Goal: Use online tool/utility: Utilize a website feature to perform a specific function

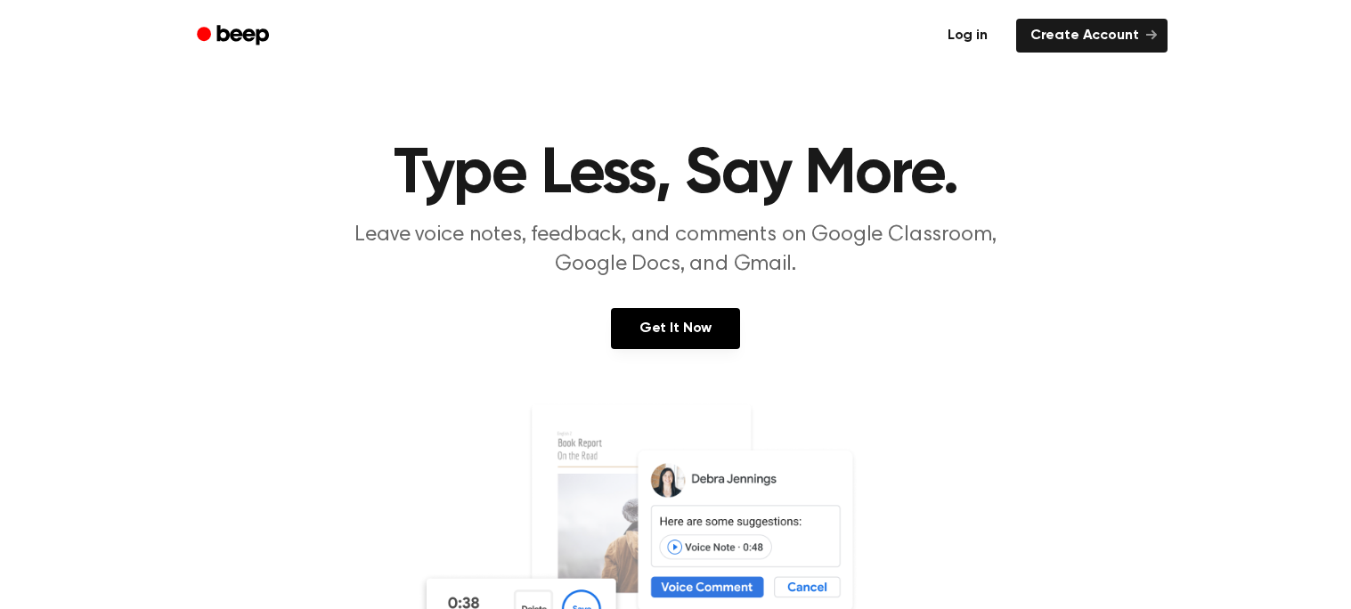
click at [999, 37] on link "Log in" at bounding box center [968, 35] width 76 height 41
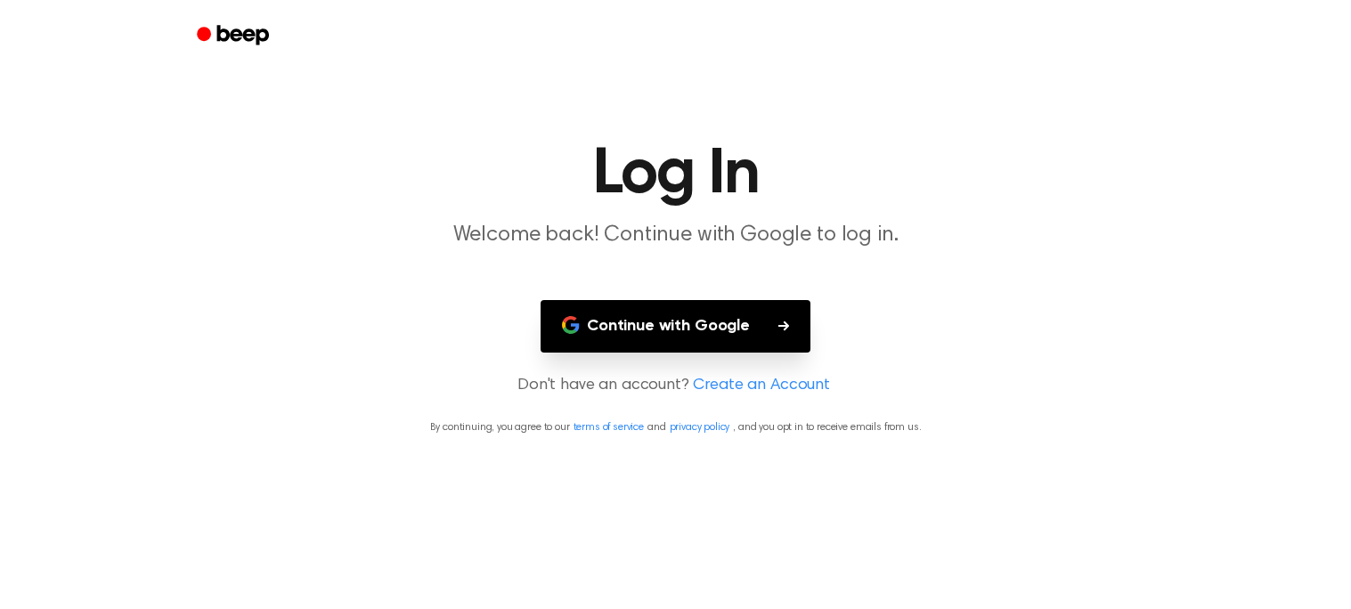
click at [680, 339] on button "Continue with Google" at bounding box center [676, 326] width 270 height 53
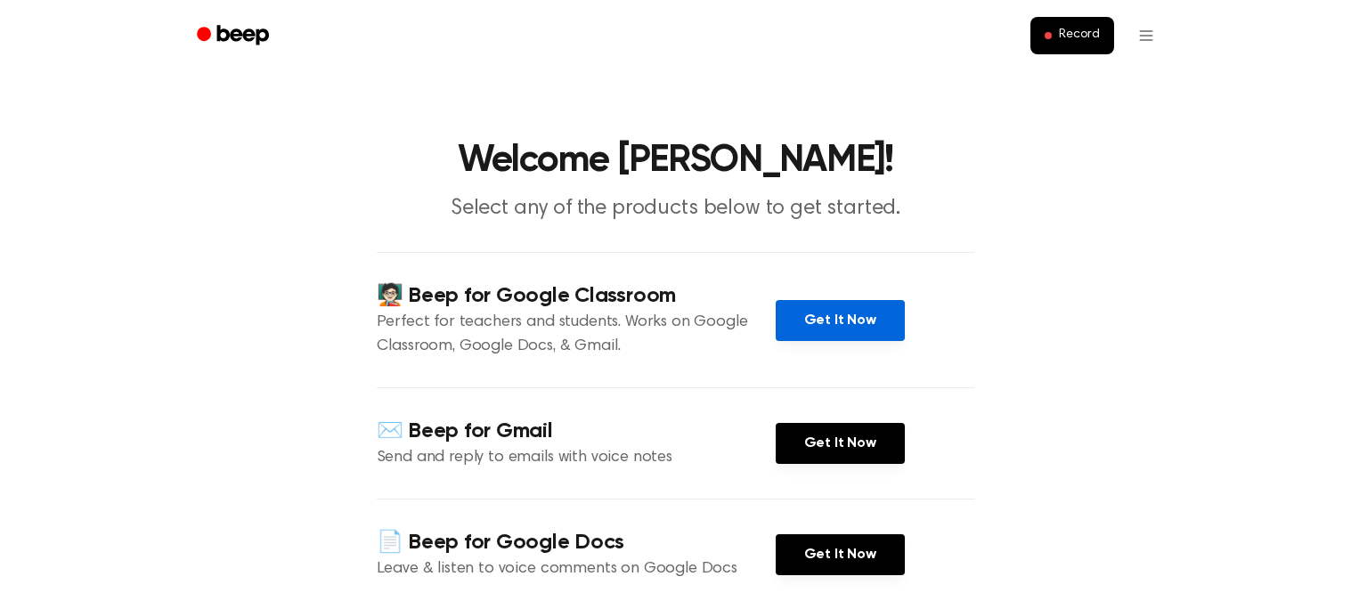
click at [862, 331] on link "Get It Now" at bounding box center [840, 320] width 129 height 41
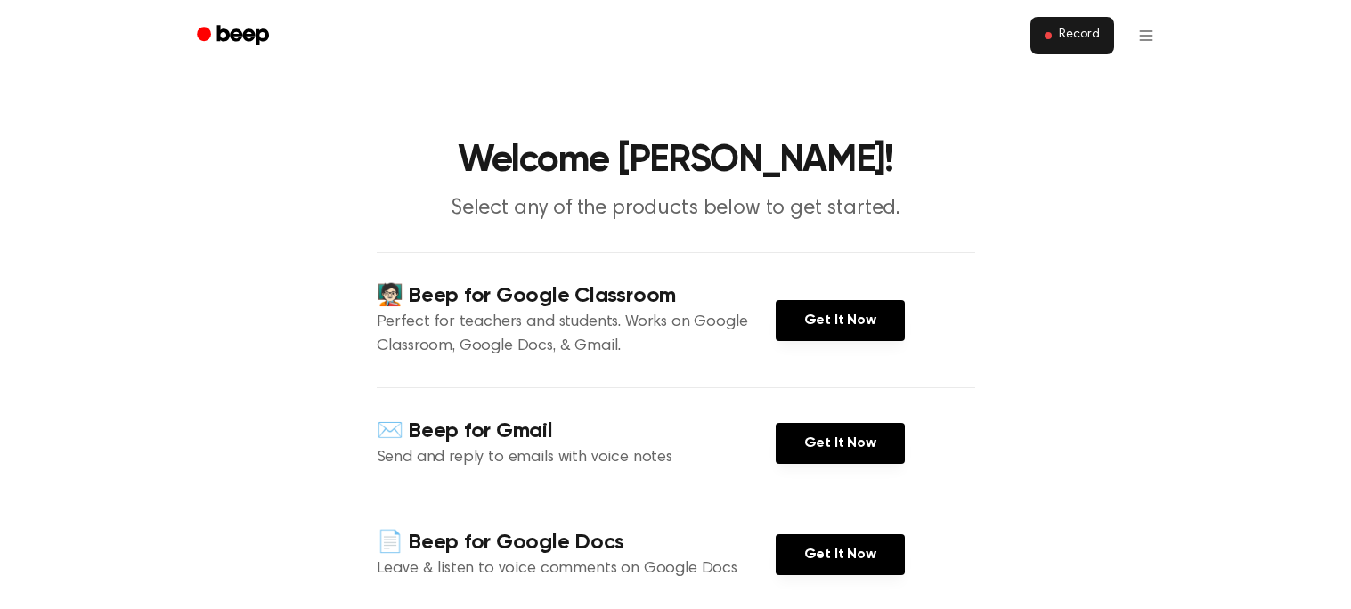
click at [1084, 49] on button "Record" at bounding box center [1072, 35] width 83 height 37
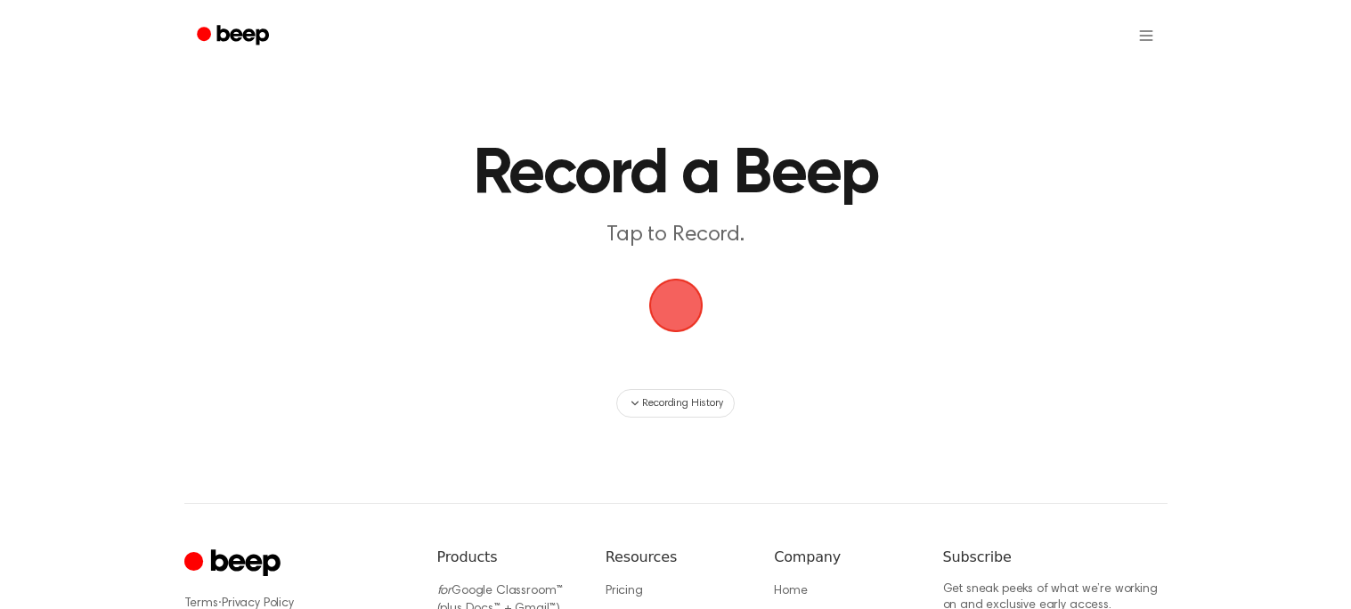
click at [658, 298] on span "button" at bounding box center [676, 306] width 50 height 50
click at [690, 290] on span "button" at bounding box center [676, 306] width 50 height 50
click at [655, 328] on span "button" at bounding box center [675, 306] width 54 height 54
click at [683, 410] on span "Recording History" at bounding box center [682, 404] width 80 height 16
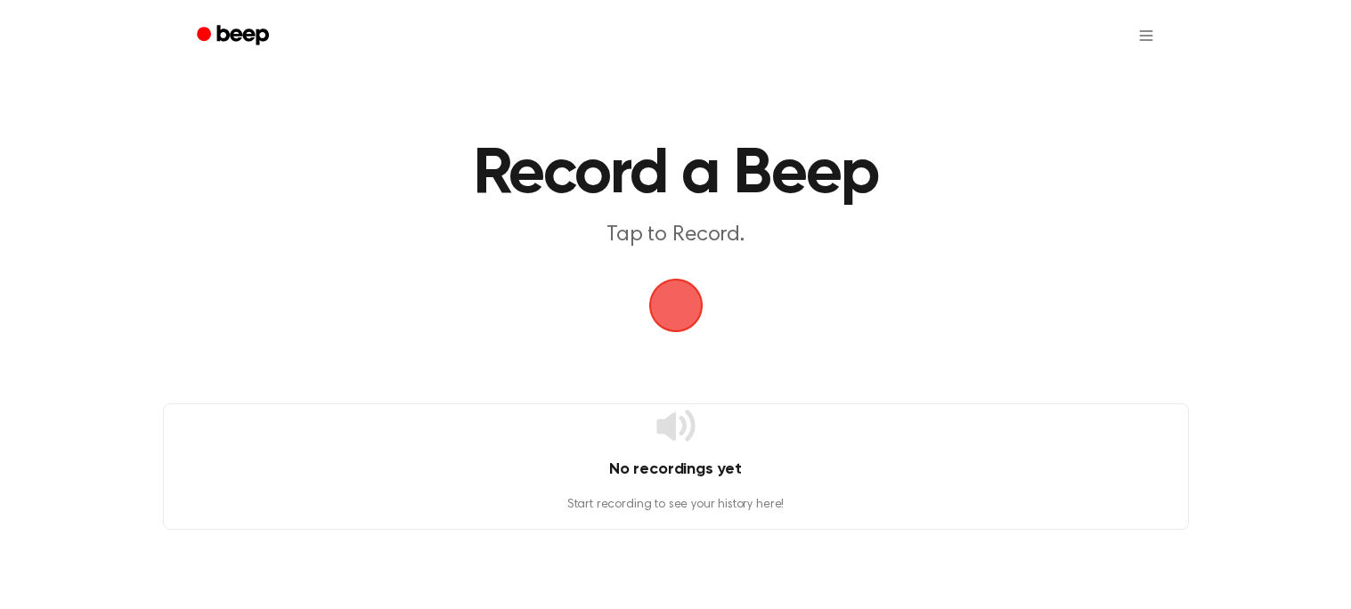
click at [656, 300] on span "button" at bounding box center [675, 306] width 54 height 54
click at [659, 302] on span "button" at bounding box center [676, 306] width 50 height 50
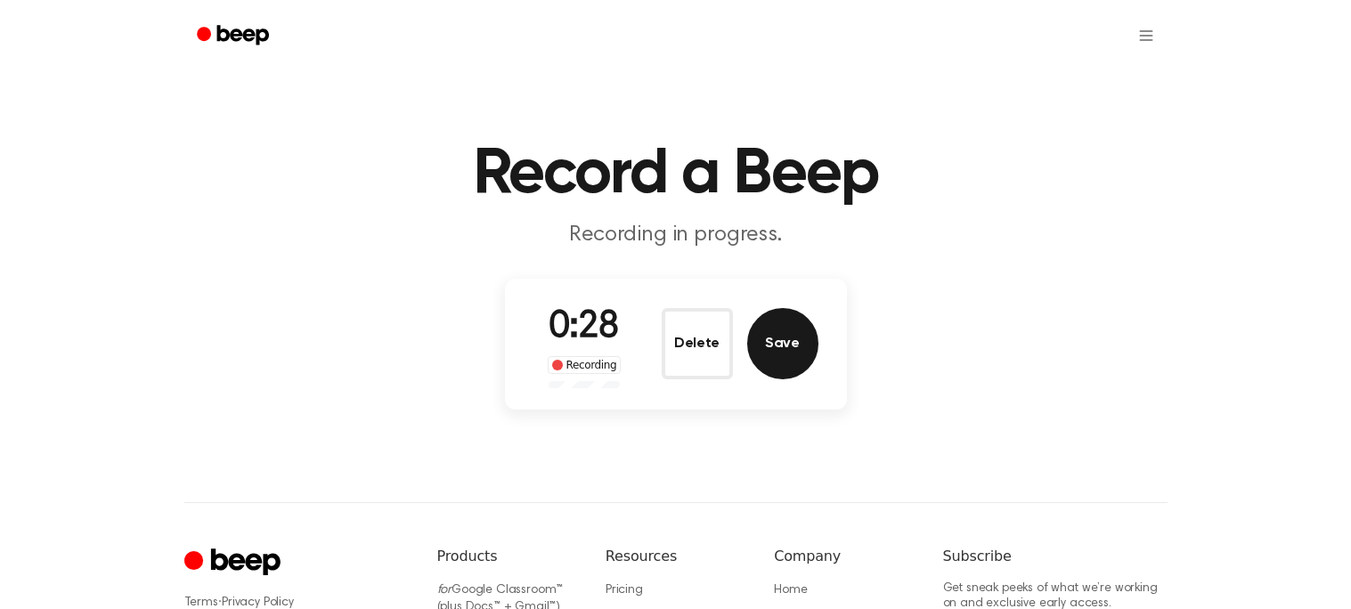
click at [779, 347] on button "Save" at bounding box center [782, 343] width 71 height 71
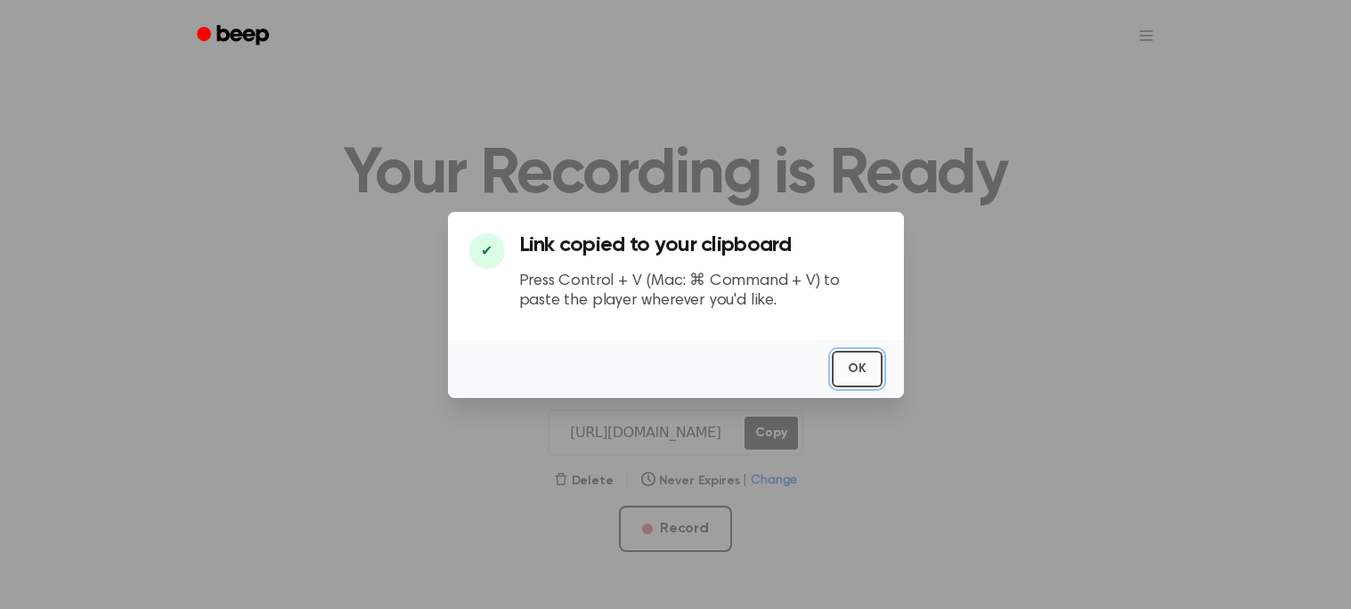
click at [865, 355] on button "OK" at bounding box center [857, 369] width 51 height 37
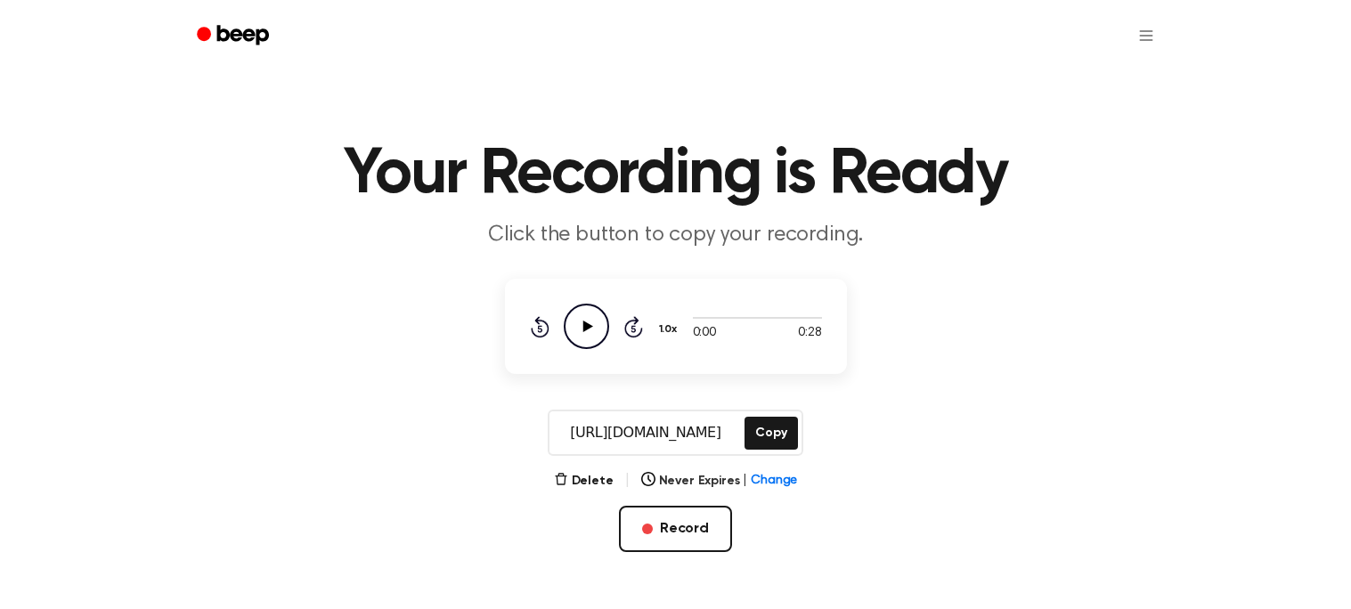
click at [587, 320] on icon "Play Audio" at bounding box center [586, 326] width 45 height 45
click at [746, 424] on button "Copy" at bounding box center [771, 433] width 53 height 33
